Goal: Task Accomplishment & Management: Manage account settings

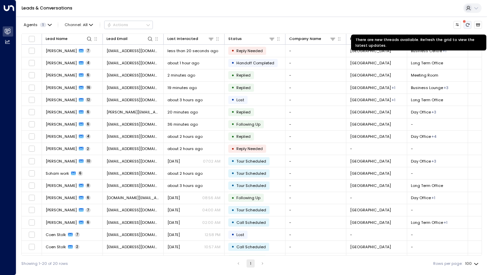
click at [467, 23] on icon "There are new threads available. Refresh the grid to view the latest updates." at bounding box center [467, 25] width 4 height 4
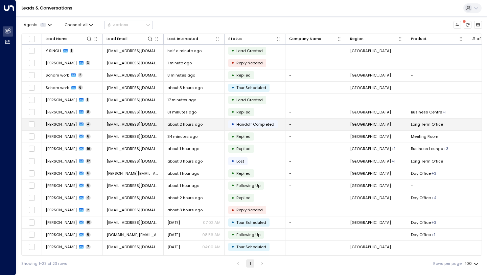
click at [87, 125] on td "Nick 4" at bounding box center [72, 124] width 61 height 12
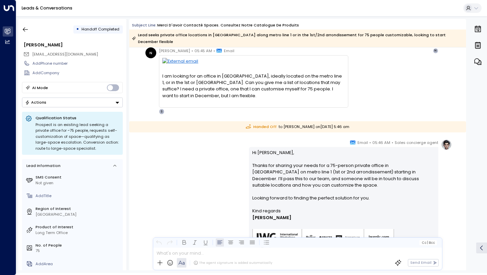
scroll to position [304, 0]
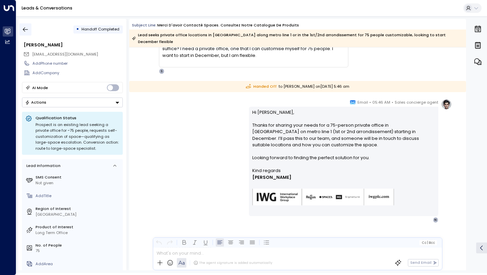
click at [27, 29] on icon "button" at bounding box center [25, 29] width 5 height 4
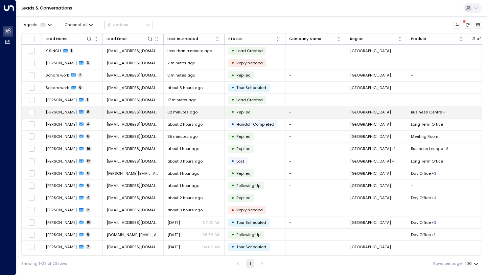
click at [96, 115] on td "Nick 8" at bounding box center [72, 112] width 61 height 12
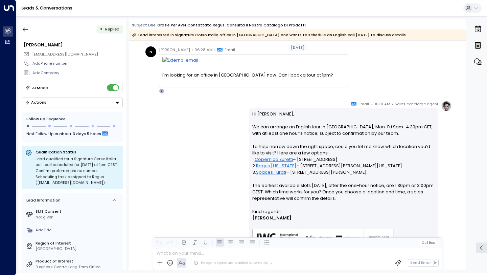
scroll to position [251, 0]
click at [334, 128] on p "Hi Nick, We can arrange an English tour in Milan, Mon-Fri 9am–4:30pm CET, with …" at bounding box center [343, 159] width 183 height 97
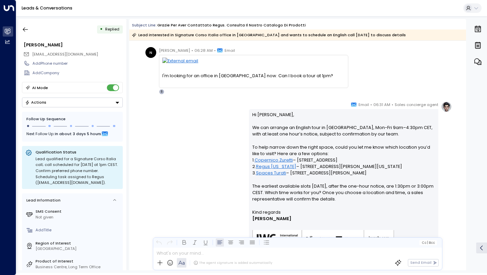
click at [334, 128] on p "Hi Nick, We can arrange an English tour in Milan, Mon-Fri 9am–4:30pm CET, with …" at bounding box center [343, 159] width 183 height 97
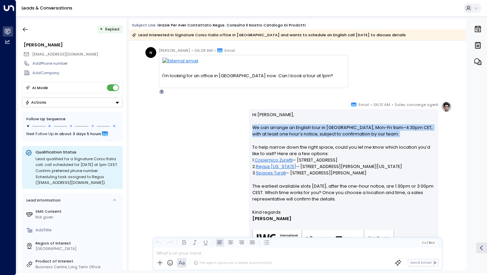
click at [334, 128] on p "Hi Nick, We can arrange an English tour in Milan, Mon-Fri 9am–4:30pm CET, with …" at bounding box center [343, 159] width 183 height 97
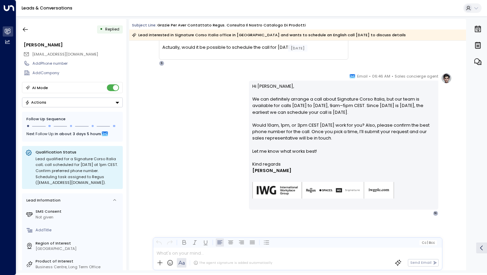
scroll to position [707, 0]
click at [30, 27] on button "button" at bounding box center [25, 29] width 12 height 12
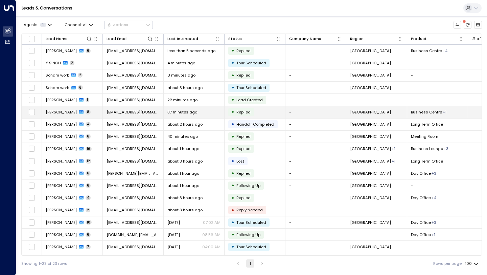
click at [140, 112] on span "[EMAIL_ADDRESS][DOMAIN_NAME]" at bounding box center [132, 111] width 53 height 5
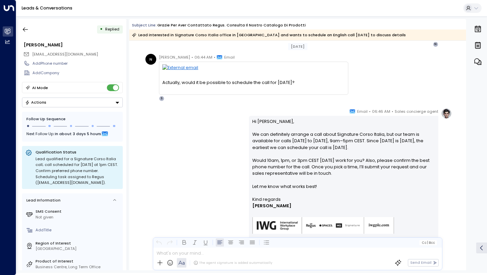
scroll to position [663, 0]
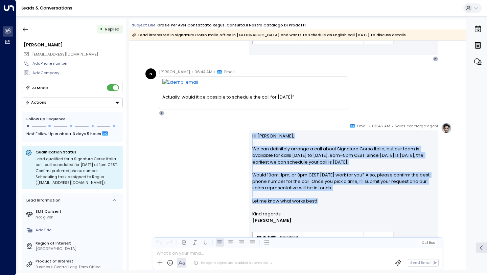
drag, startPoint x: 323, startPoint y: 205, endPoint x: 248, endPoint y: 136, distance: 102.1
click at [249, 136] on div "Hi Nick, We can definitely arrange a call about Signature Corso Italia, but our…" at bounding box center [343, 194] width 189 height 128
copy p "Hi Nick, We can definitely arrange a call about Signature Corso Italia, but our…"
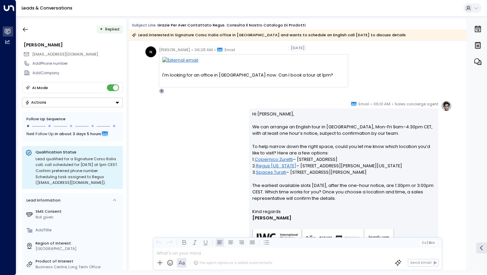
scroll to position [251, 0]
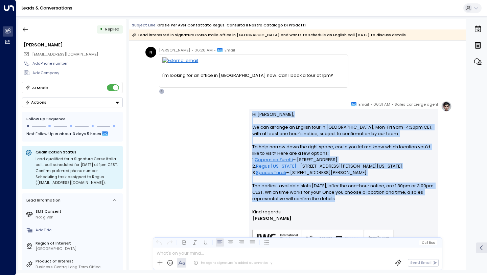
drag, startPoint x: 251, startPoint y: 113, endPoint x: 344, endPoint y: 199, distance: 126.6
click at [344, 199] on div "Hi Nick, We can arrange an English tour in Milan, Mon-Fri 9am–4:30pm CET, with …" at bounding box center [343, 183] width 189 height 148
copy p "Hi Nick, We can arrange an English tour in Milan, Mon-Fri 9am–4:30pm CET, with …"
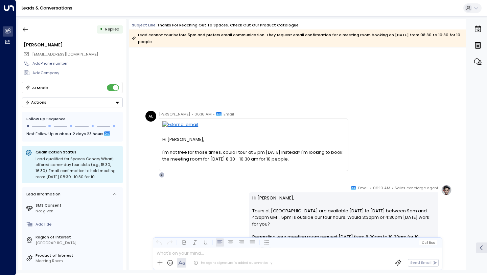
scroll to position [547, 0]
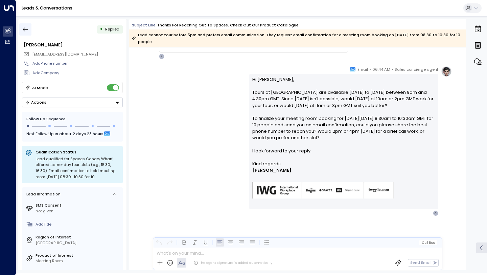
click at [27, 30] on icon "button" at bounding box center [25, 29] width 7 height 7
click at [28, 29] on icon "button" at bounding box center [25, 29] width 7 height 7
click at [240, 26] on div "Thanks for reaching out to Spaces. Check out our product catalogue" at bounding box center [227, 25] width 141 height 6
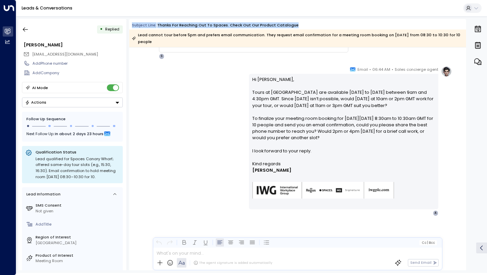
click at [240, 26] on div "Thanks for reaching out to Spaces. Check out our product catalogue" at bounding box center [227, 25] width 141 height 6
